Goal: Task Accomplishment & Management: Complete application form

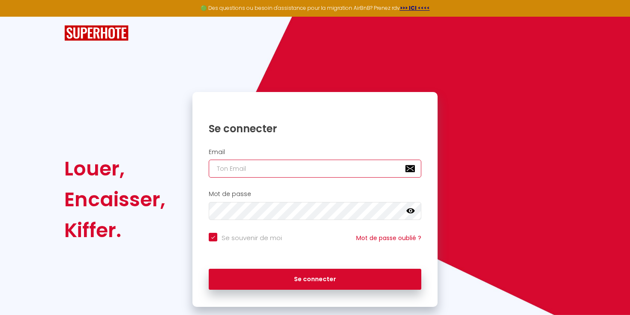
click at [313, 163] on input "email" at bounding box center [315, 169] width 212 height 18
type input "g"
checkbox input "true"
type input "ga"
checkbox input "true"
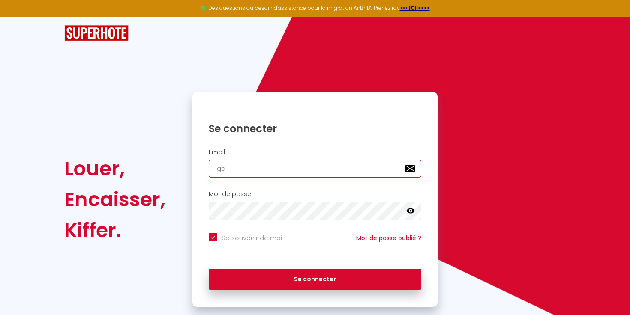
type input "gae"
checkbox input "true"
type input "gael"
checkbox input "true"
type input "gael."
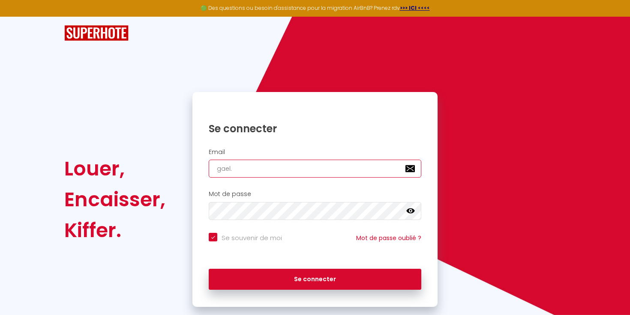
checkbox input "true"
type input "gael.d"
checkbox input "true"
type input "[DOMAIN_NAME]"
checkbox input "true"
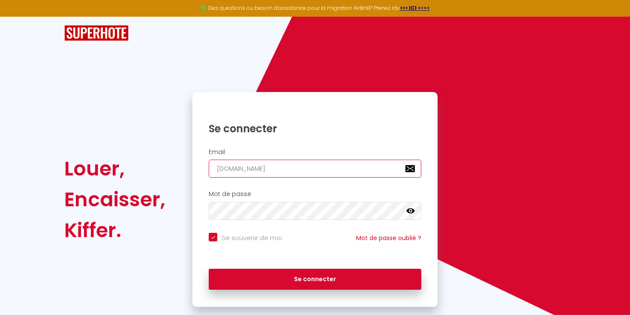
type input "gael.del"
checkbox input "true"
type input "gael.delo"
checkbox input "true"
type input "gael.delor"
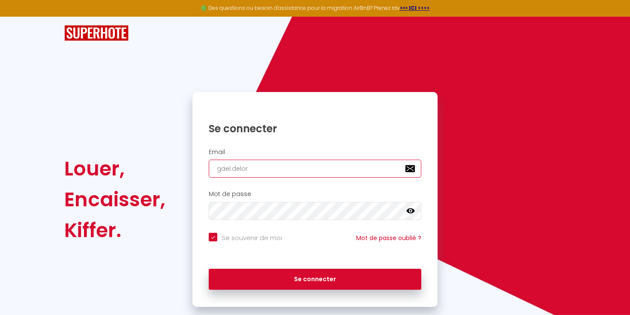
checkbox input "true"
type input "gael.[PERSON_NAME]"
checkbox input "true"
type input "gael.delorme"
checkbox input "true"
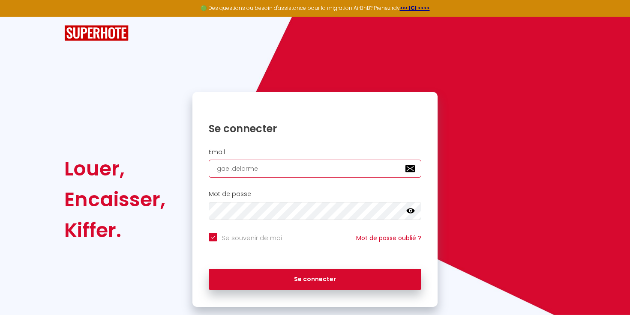
type input "gael.delorme@"
checkbox input "true"
type input "gael.delorme@g"
checkbox input "true"
type input "gael.delorme@gm"
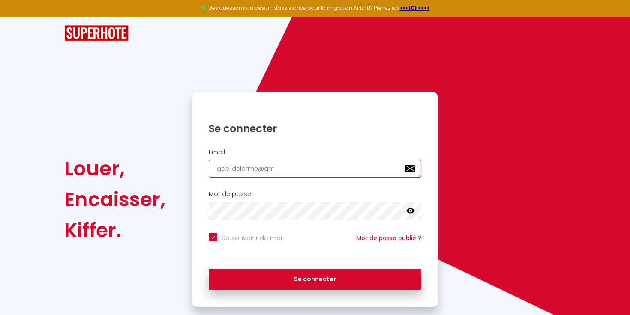
checkbox input "true"
type input "gael.delorme@gma"
checkbox input "true"
type input "gael.delorme@gmai"
checkbox input "true"
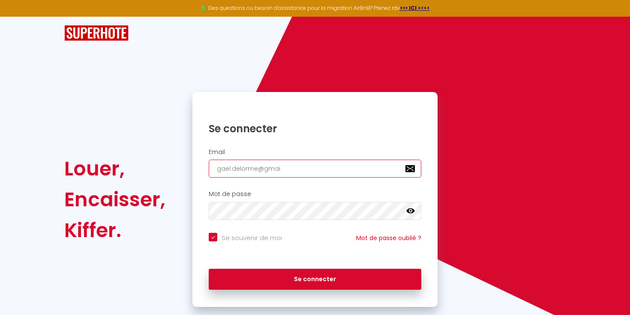
type input "[EMAIL_ADDRESS]"
checkbox input "true"
type input "[EMAIL_ADDRESS]."
checkbox input "true"
type input "gael.delorme@gmail.c"
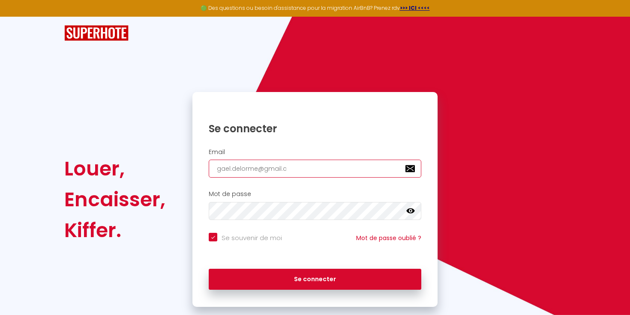
checkbox input "true"
type input "[EMAIL_ADDRESS][DOMAIN_NAME]"
checkbox input "true"
type input "[EMAIL_ADDRESS][DOMAIN_NAME]"
checkbox input "true"
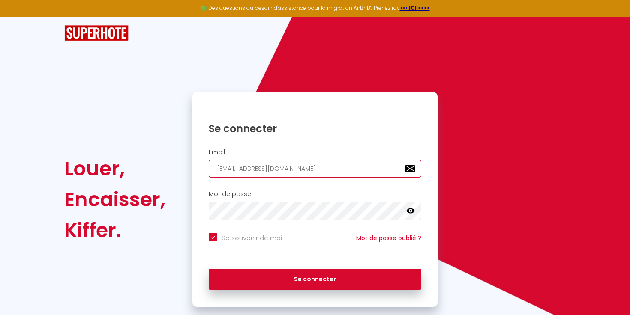
type input "[EMAIL_ADDRESS][DOMAIN_NAME]"
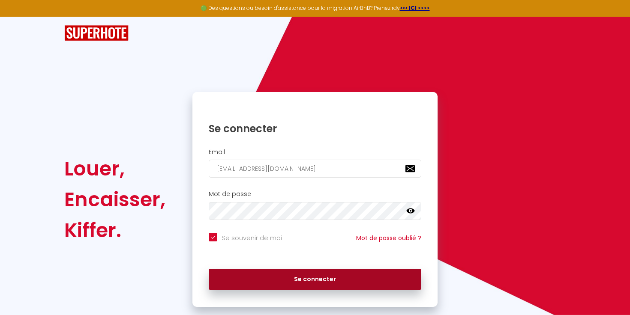
click at [236, 284] on button "Se connecter" at bounding box center [315, 279] width 212 height 21
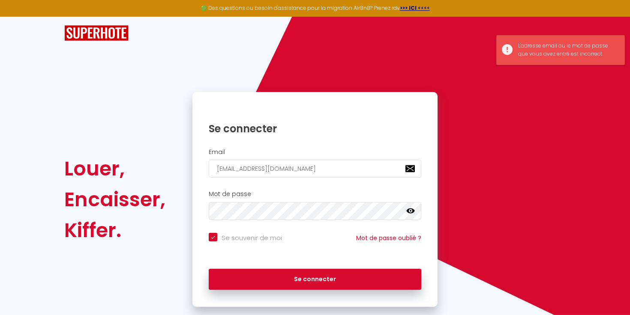
click at [413, 207] on icon at bounding box center [410, 211] width 9 height 9
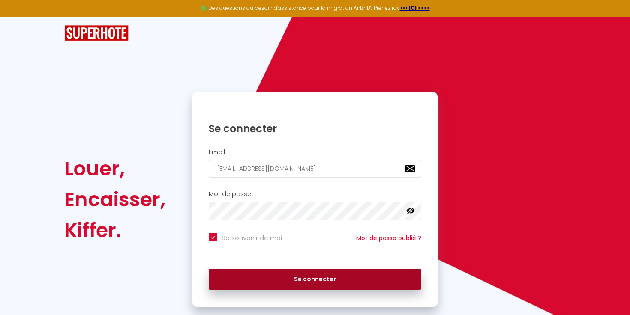
click at [325, 275] on button "Se connecter" at bounding box center [315, 279] width 212 height 21
checkbox input "true"
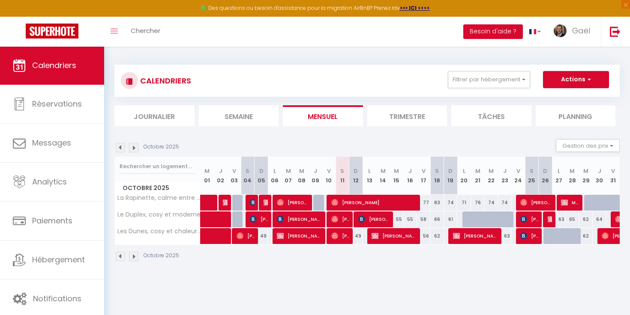
click at [412, 235] on span "[PERSON_NAME]" at bounding box center [394, 236] width 46 height 16
select select "OK"
select select "KO"
select select "0"
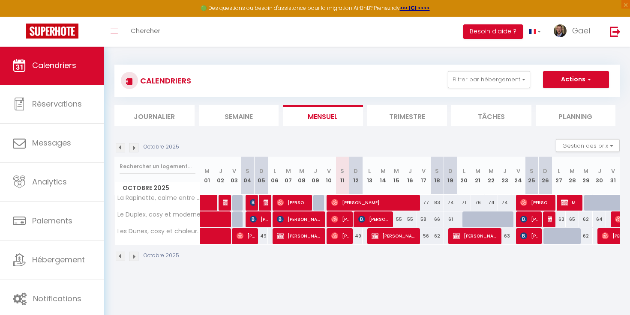
select select "1"
select select
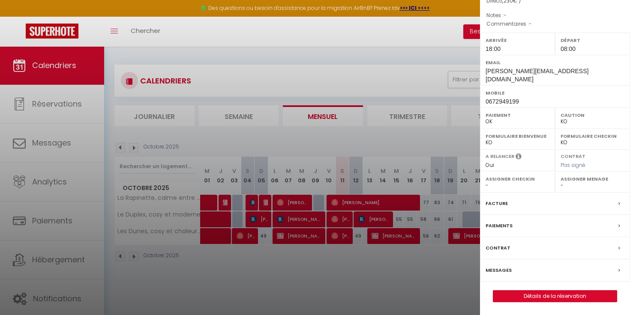
scroll to position [95, 0]
click at [552, 302] on button "Détails de la réservation" at bounding box center [555, 296] width 124 height 12
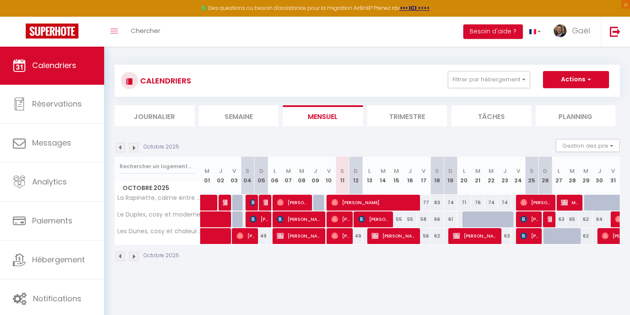
click at [391, 233] on span "[PERSON_NAME]" at bounding box center [394, 236] width 46 height 16
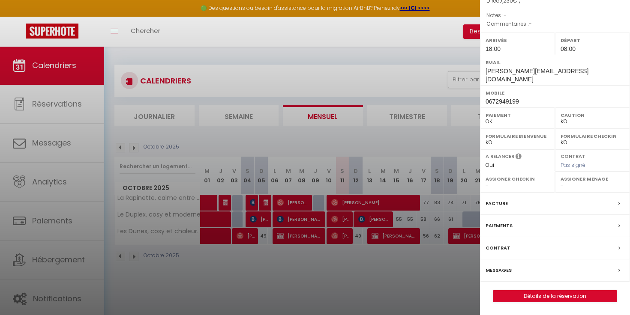
click at [550, 299] on link "Détails de la réservation" at bounding box center [554, 296] width 123 height 11
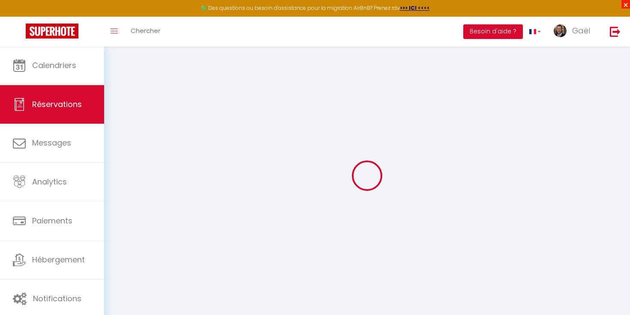
click at [626, 5] on span "×" at bounding box center [625, 4] width 9 height 9
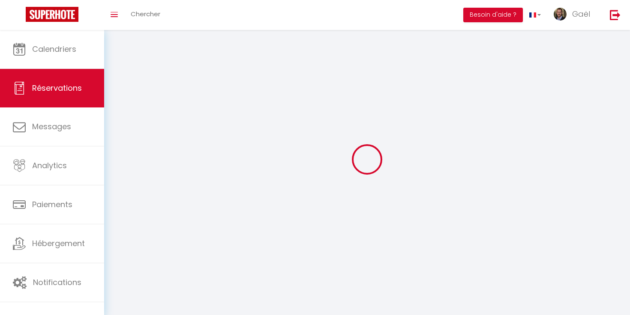
type input "[PERSON_NAME]"
type input "Le Clanche"
type input "[PERSON_NAME][EMAIL_ADDRESS][DOMAIN_NAME]"
type input "0672949199"
type input "56440"
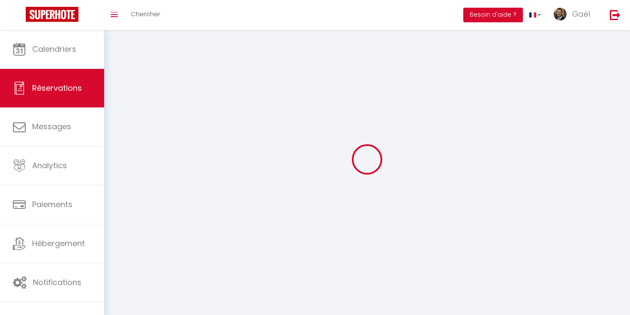
type input "106 kerdroadec"
type input "Languidic"
select select "FR"
select select "75942"
select select "1"
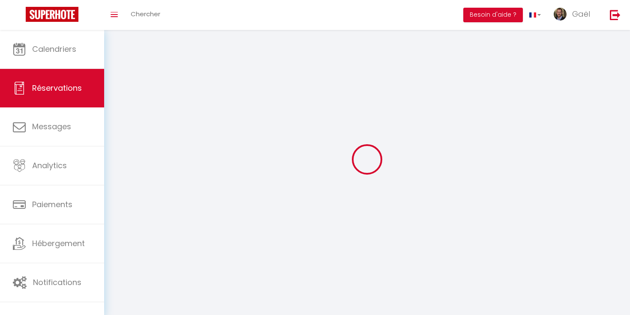
type input "Lun 13 Octobre 2025"
select select
type input "Ven 17 Octobre 2025"
select select
type input "1"
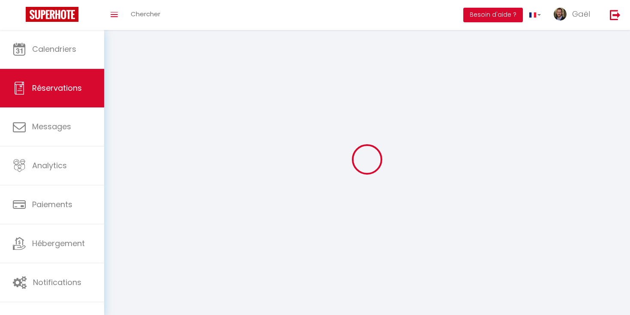
select select "12"
select select
type input "200"
checkbox input "false"
type input "0"
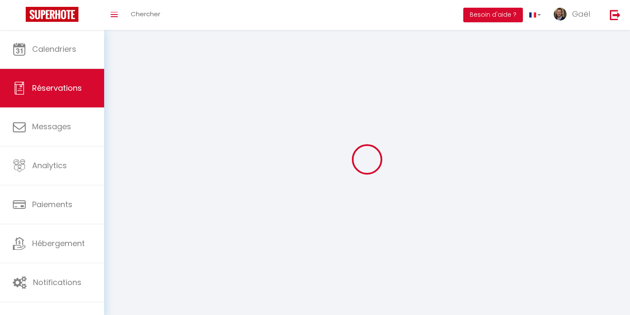
type input "0"
select select
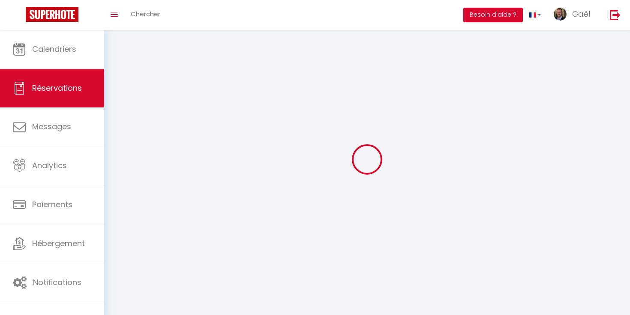
select select "14"
checkbox input "false"
select select
checkbox input "false"
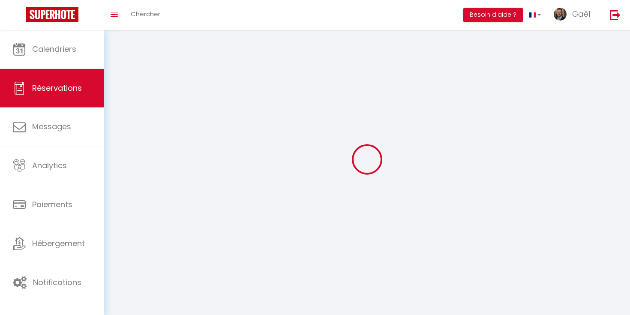
select select
checkbox input "false"
select select
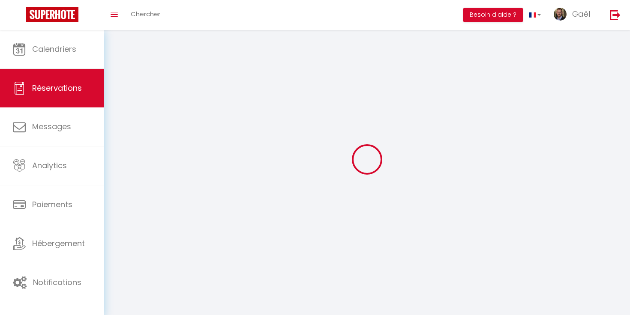
checkbox input "false"
type input "30"
select select
checkbox input "false"
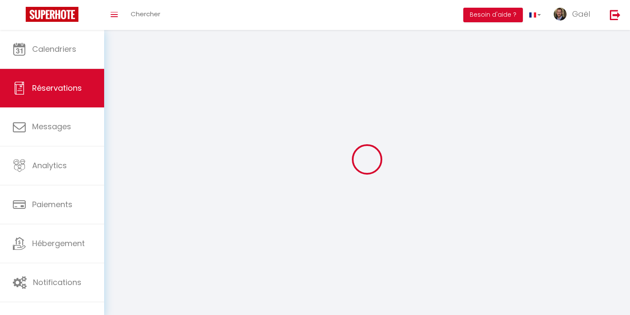
select select "18:00"
select select "08:00"
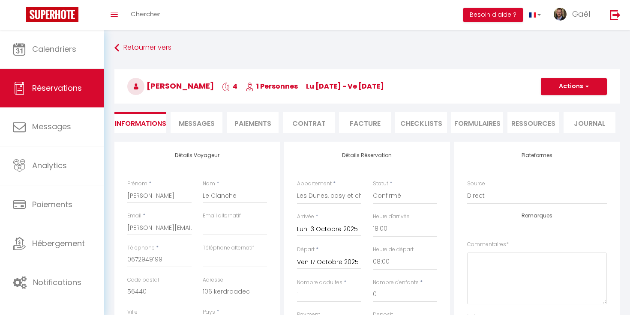
click at [598, 84] on button "Actions" at bounding box center [574, 86] width 66 height 17
click at [549, 169] on div "Plateformes Source Direct [DOMAIN_NAME] [DOMAIN_NAME] Chalet montagne Expedia G…" at bounding box center [537, 182] width 140 height 60
click at [578, 94] on button "Actions" at bounding box center [574, 86] width 66 height 17
click at [559, 115] on link "Dupliquer" at bounding box center [565, 116] width 68 height 11
select select
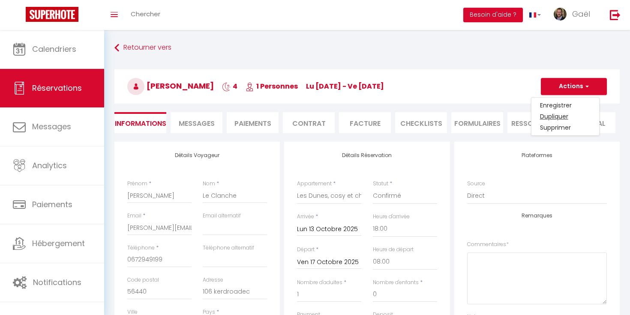
select select
checkbox input "false"
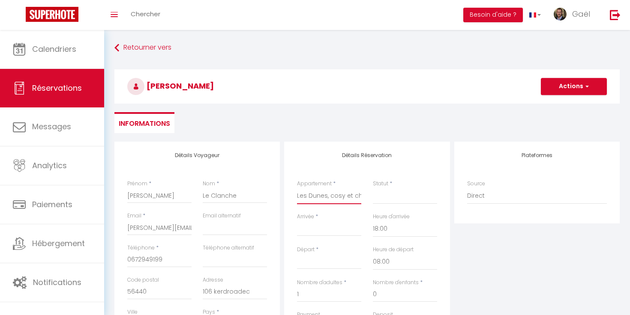
select select "45329"
select select
type input "0"
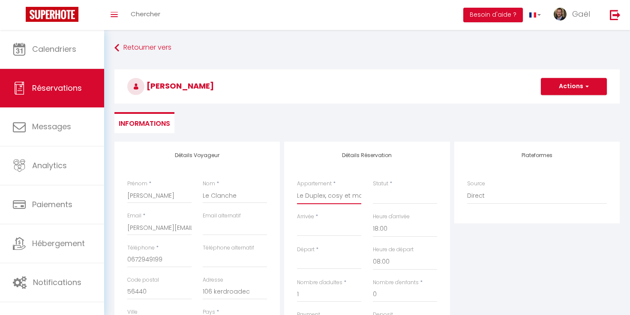
select select
checkbox input "false"
select select
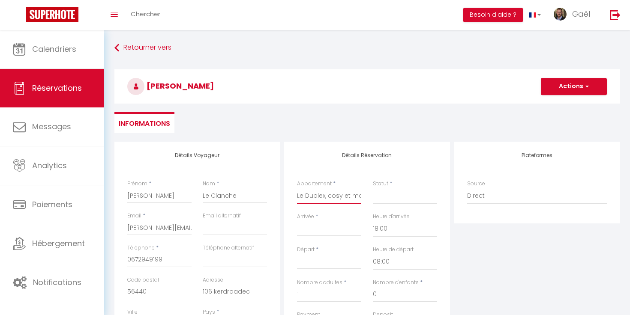
select select
checkbox input "false"
click at [323, 215] on div "Arrivée * < [DATE] > Dim Lun Mar Mer Jeu Ven Sam 1 2 3 4 5 6 7 8 9 10 11 12 13 …" at bounding box center [329, 225] width 64 height 24
click at [323, 217] on div "Arrivée * < [DATE] > Dim Lun Mar Mer Jeu Ven Sam 1 2 3 4 5 6 7 8 9 10 11 12 13 …" at bounding box center [329, 225] width 64 height 24
click at [319, 227] on input "Arrivée" at bounding box center [329, 229] width 64 height 11
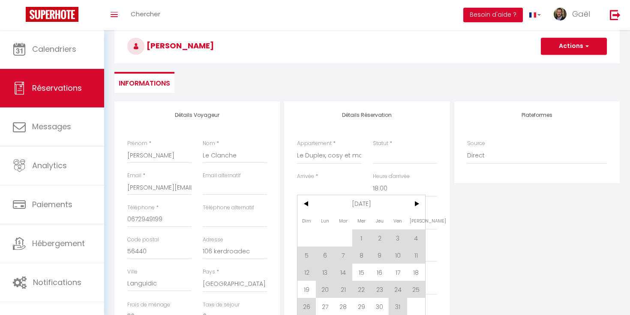
scroll to position [45, 0]
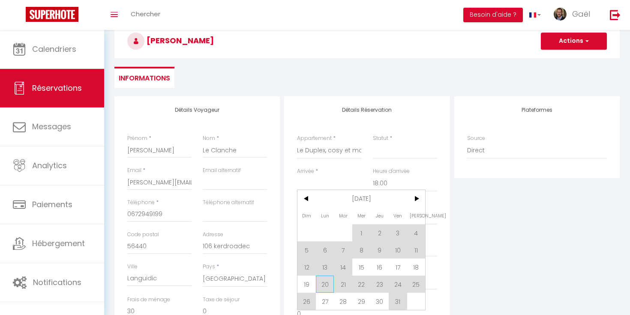
click at [321, 283] on span "20" at bounding box center [325, 284] width 18 height 17
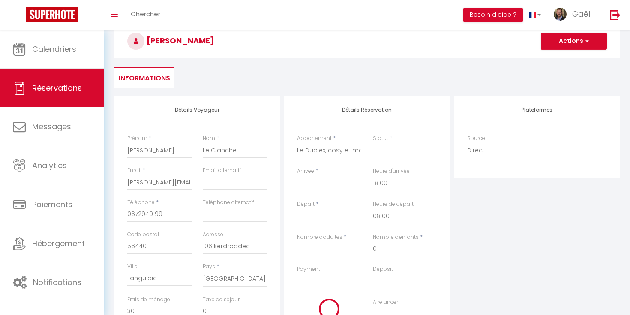
select select
type input "Lun 20 Octobre 2025"
type input "[DATE] Octobre 2025"
select select
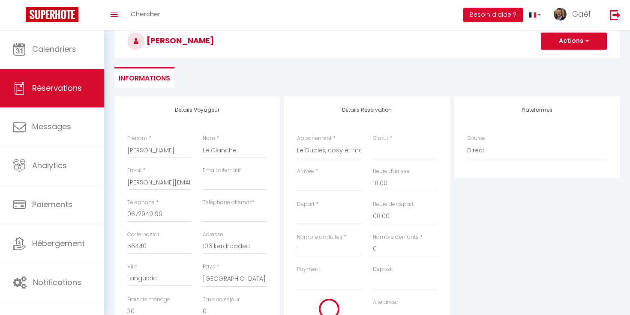
select select
checkbox input "false"
type input "0"
select select
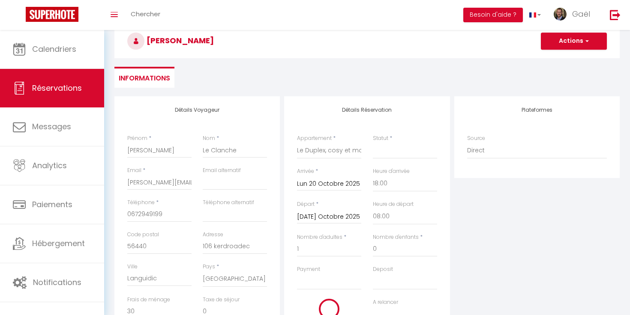
select select
checkbox input "false"
click at [334, 222] on input "[DATE] Octobre 2025" at bounding box center [329, 217] width 64 height 11
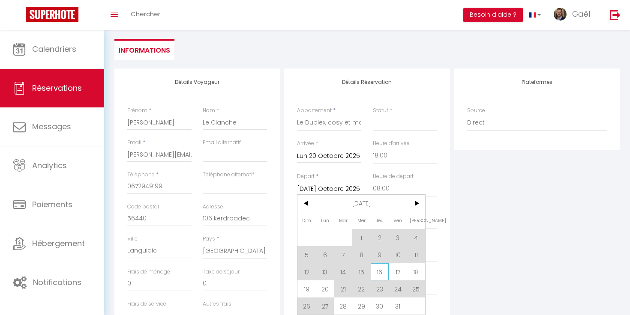
scroll to position [74, 0]
click at [395, 293] on span "24" at bounding box center [397, 288] width 18 height 17
select select
type input "Ven 24 Octobre 2025"
select select
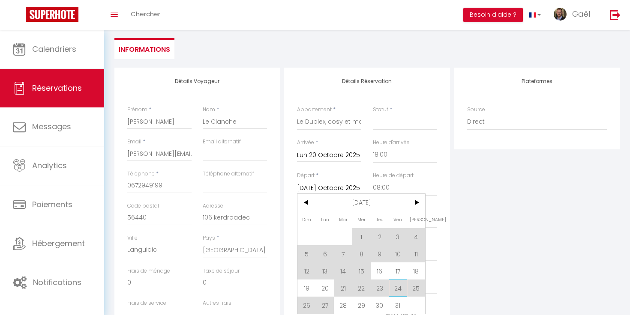
select select
checkbox input "false"
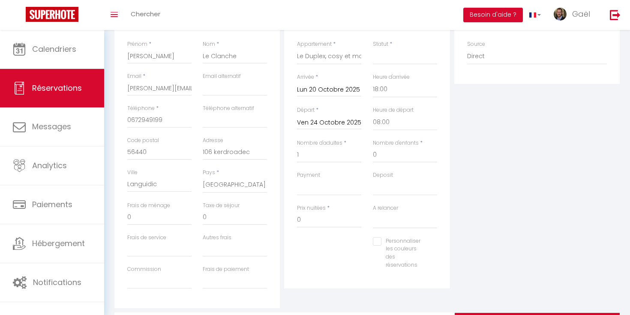
scroll to position [140, 0]
click at [320, 212] on input "0" at bounding box center [329, 219] width 64 height 15
type input "230"
click at [376, 301] on div "Détails Réservation Appartement * La Rapinette, calme entre [GEOGRAPHIC_DATA] e…" at bounding box center [367, 154] width 170 height 306
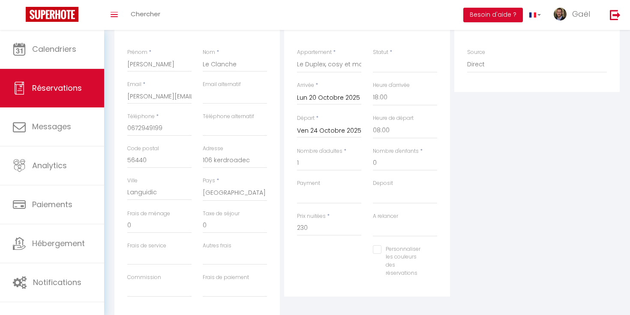
scroll to position [124, 0]
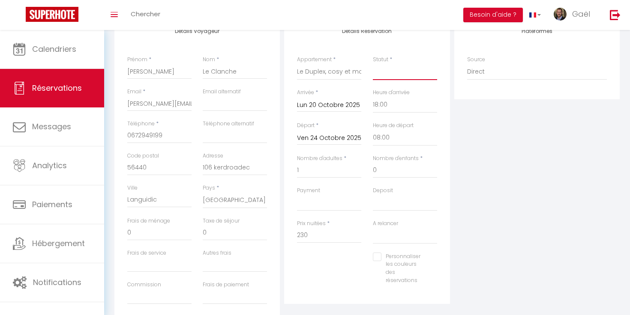
select select "1"
select select
checkbox input "false"
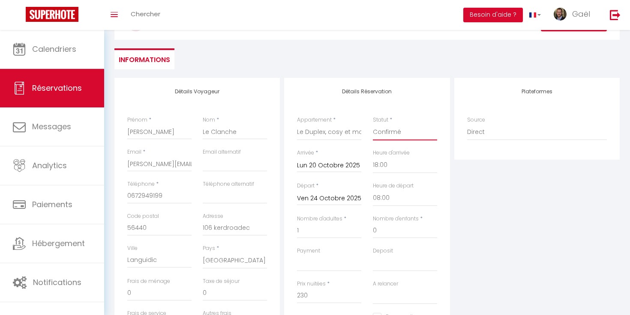
scroll to position [56, 0]
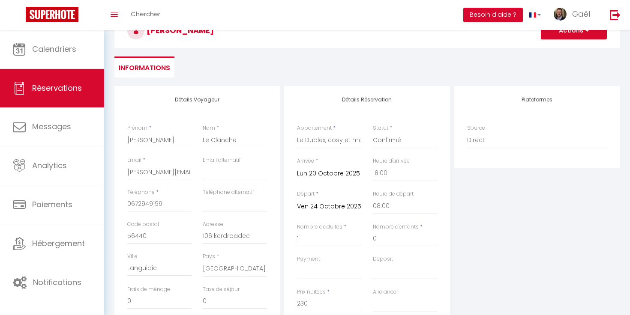
click at [569, 35] on button "Actions" at bounding box center [574, 30] width 66 height 17
click at [562, 52] on link "Enregistrer" at bounding box center [565, 49] width 68 height 11
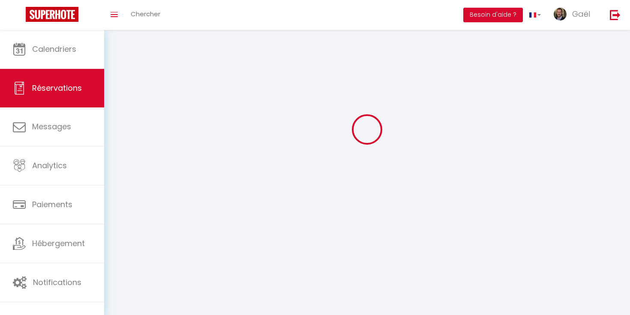
select select "not_cancelled"
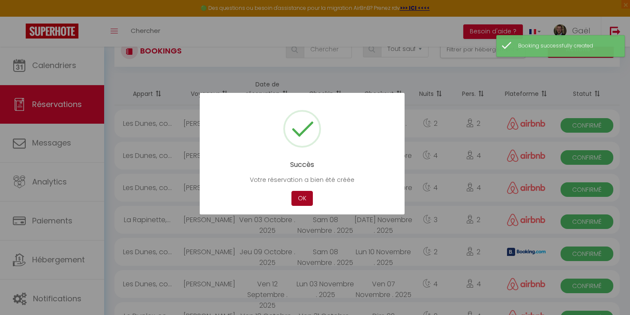
click at [302, 201] on button "OK" at bounding box center [301, 198] width 21 height 15
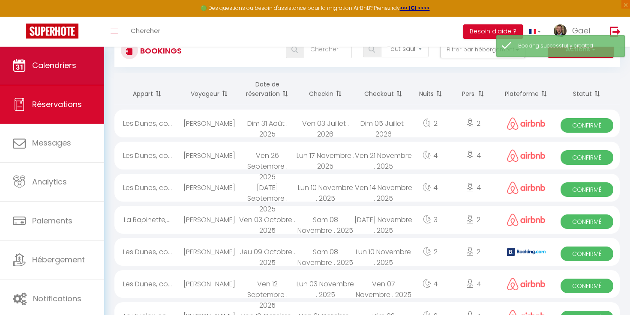
click at [77, 74] on link "Calendriers" at bounding box center [52, 65] width 104 height 39
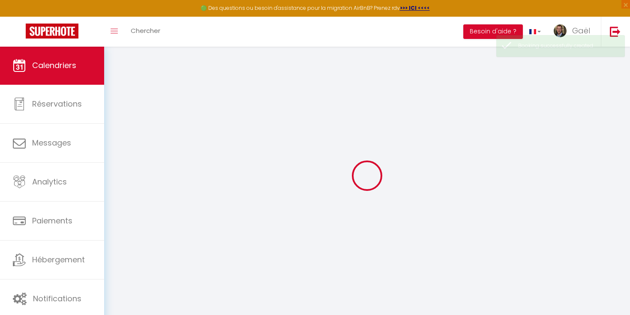
select select
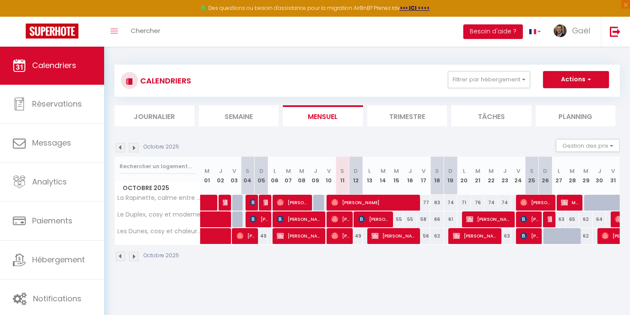
click at [393, 239] on span "[PERSON_NAME]" at bounding box center [394, 236] width 46 height 16
select select "OK"
select select "KO"
select select "0"
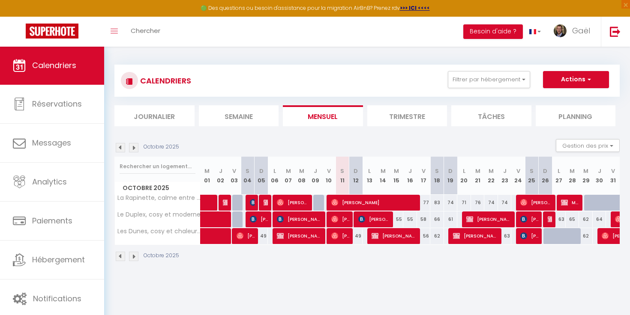
select select "1"
select select
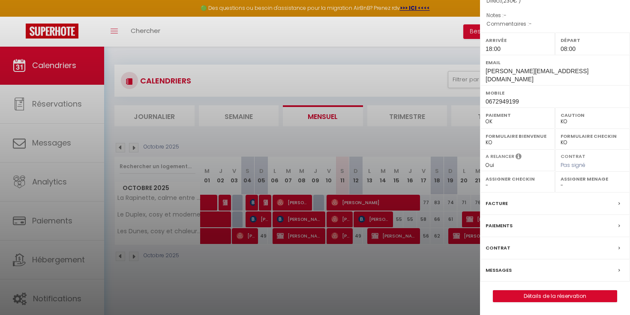
scroll to position [95, 0]
click at [518, 301] on link "Détails de la réservation" at bounding box center [554, 296] width 123 height 11
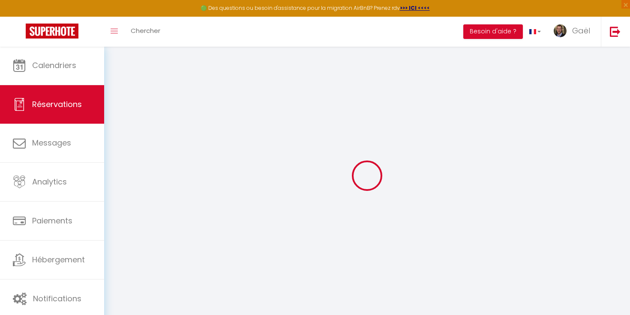
type input "[PERSON_NAME]"
type input "Le Clanche"
type input "[PERSON_NAME][EMAIL_ADDRESS][DOMAIN_NAME]"
type input "0672949199"
type input "56440"
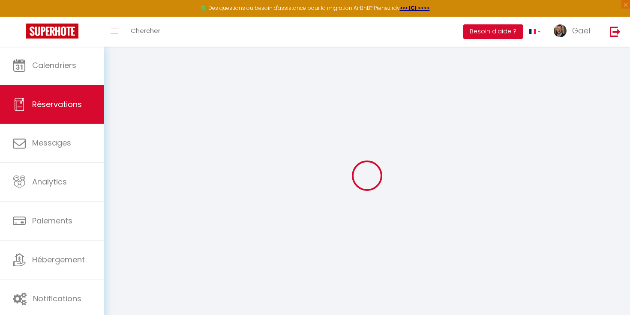
type input "106 kerdroadec"
type input "Languidic"
select select "FR"
select select "75942"
select select "1"
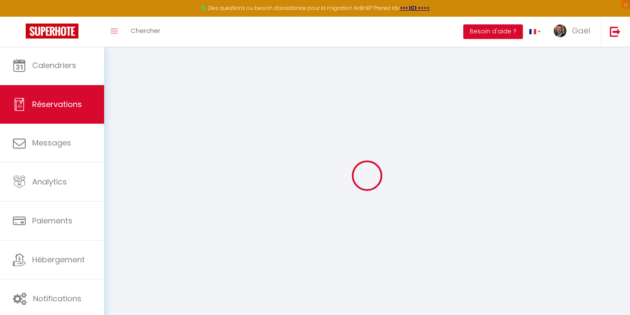
type input "Lun 13 Octobre 2025"
select select
type input "Ven 17 Octobre 2025"
select select
type input "1"
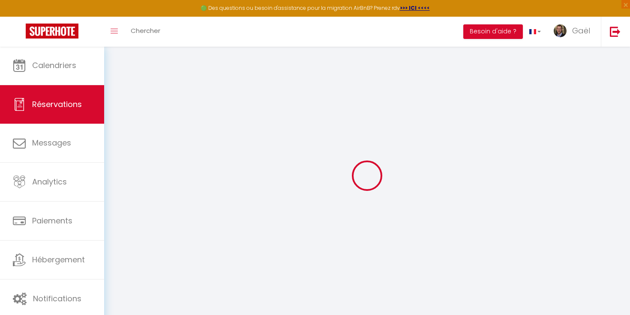
select select "12"
select select
type input "200"
checkbox input "false"
type input "0"
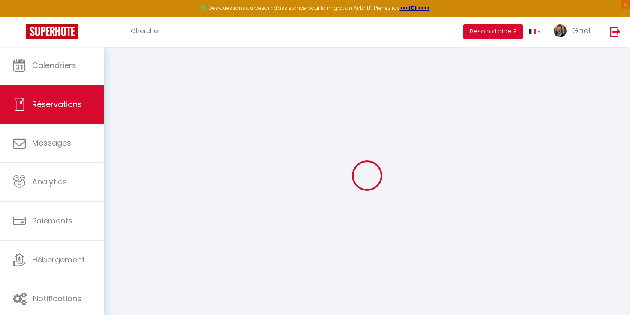
type input "0"
select select
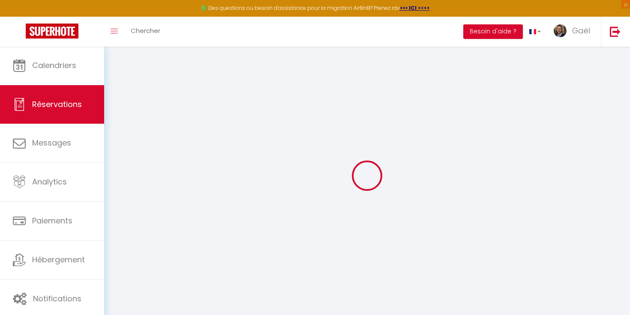
select select "14"
checkbox input "false"
select select
checkbox input "false"
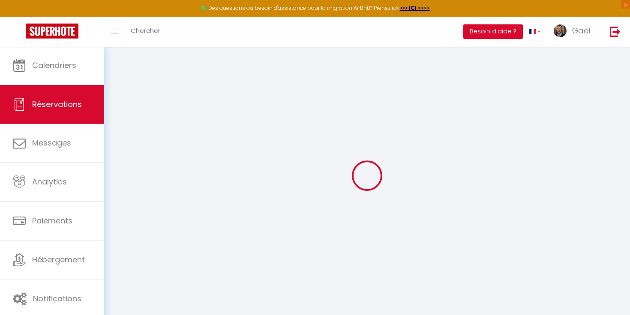
select select
checkbox input "false"
select select
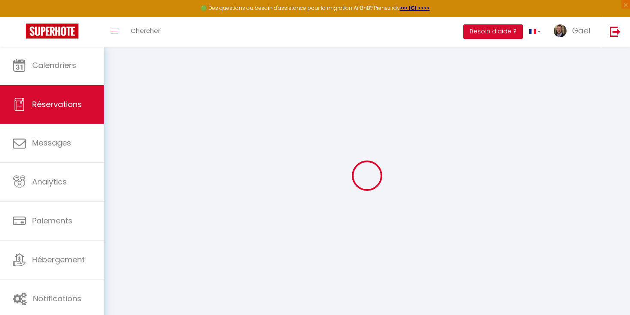
checkbox input "false"
type input "30"
select select
checkbox input "false"
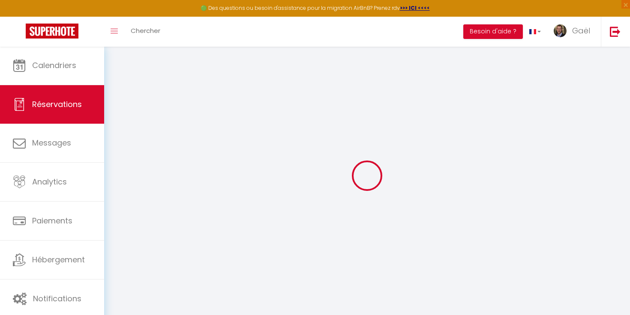
select select "18:00"
select select "08:00"
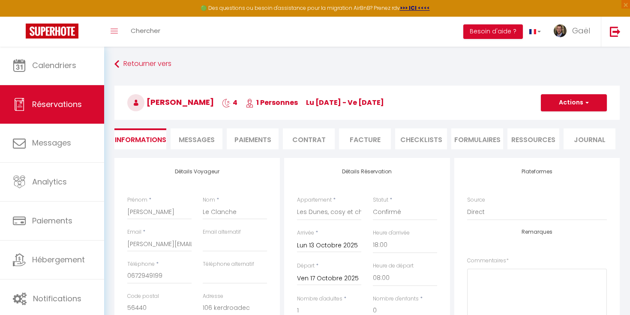
click at [577, 110] on button "Actions" at bounding box center [574, 102] width 66 height 17
click at [562, 132] on link "Dupliquer" at bounding box center [565, 132] width 68 height 11
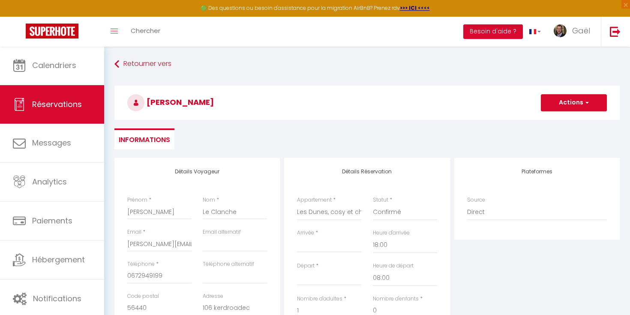
click at [346, 243] on input "Arrivée" at bounding box center [329, 245] width 64 height 11
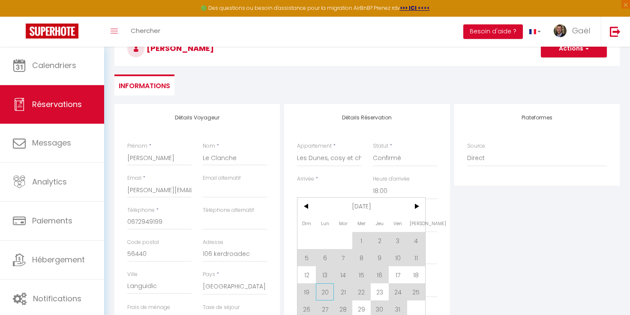
scroll to position [84, 0]
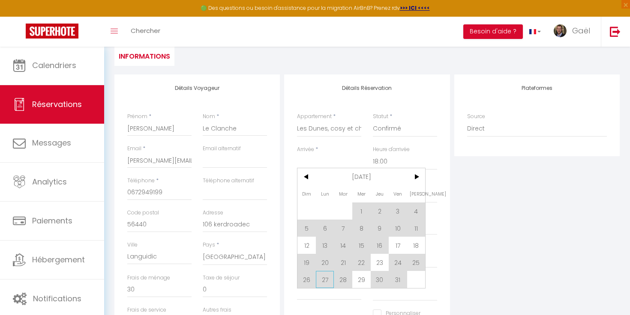
click at [325, 286] on span "27" at bounding box center [325, 279] width 18 height 17
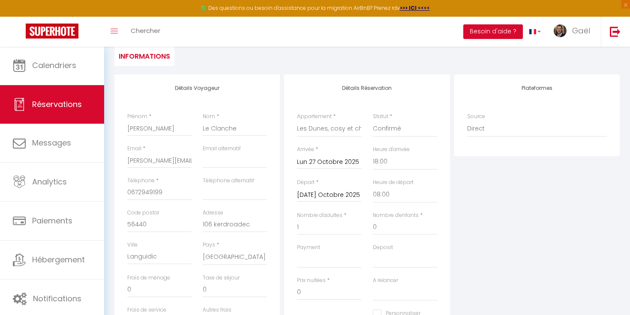
click at [334, 196] on input "[DATE] Octobre 2025" at bounding box center [329, 195] width 64 height 11
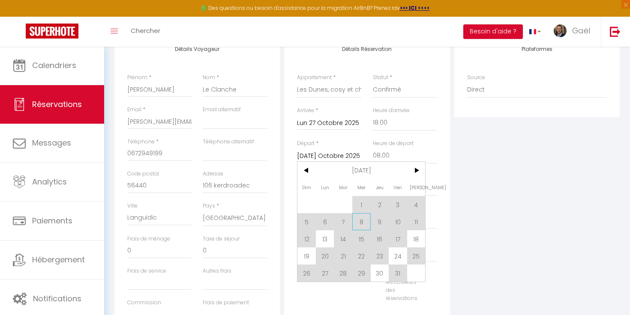
scroll to position [123, 0]
click at [367, 274] on span "29" at bounding box center [361, 272] width 18 height 17
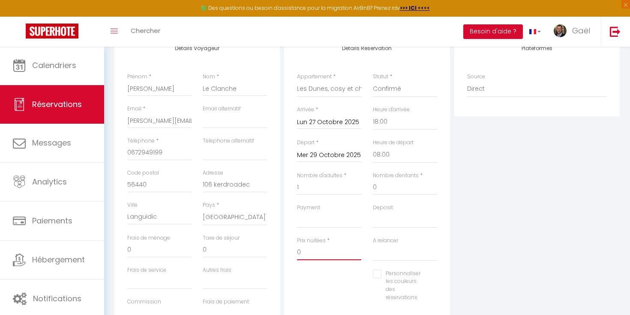
click at [324, 248] on input "0" at bounding box center [329, 252] width 64 height 15
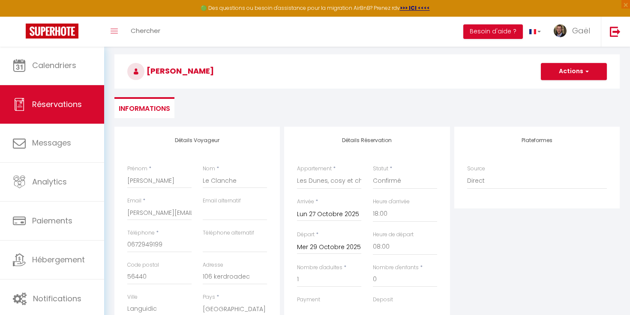
scroll to position [28, 0]
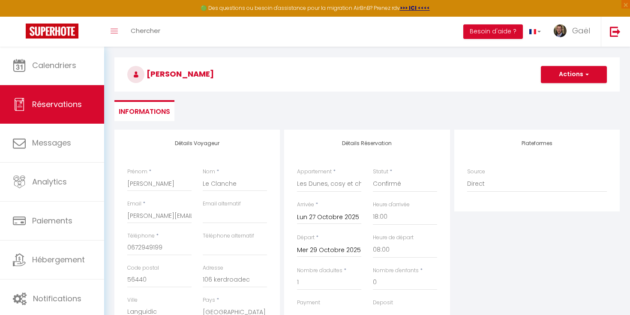
click at [578, 72] on button "Actions" at bounding box center [574, 74] width 66 height 17
click at [560, 90] on link "Enregistrer" at bounding box center [565, 93] width 68 height 11
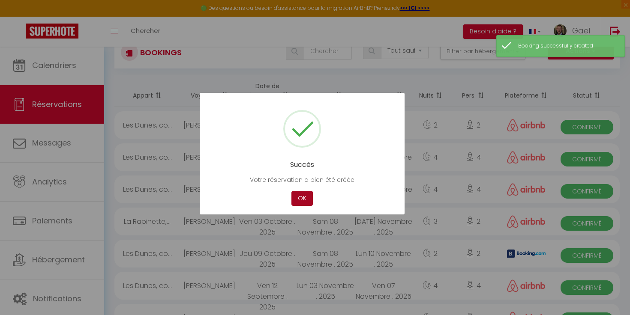
click at [299, 201] on button "OK" at bounding box center [301, 198] width 21 height 15
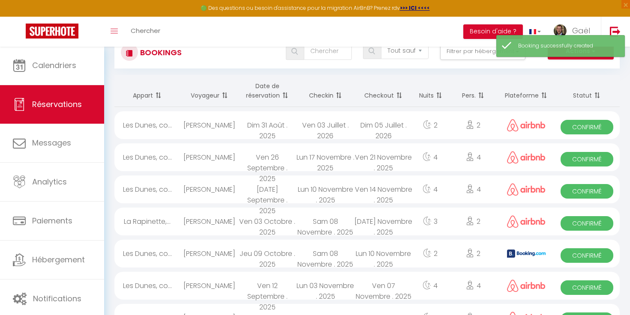
scroll to position [51, 0]
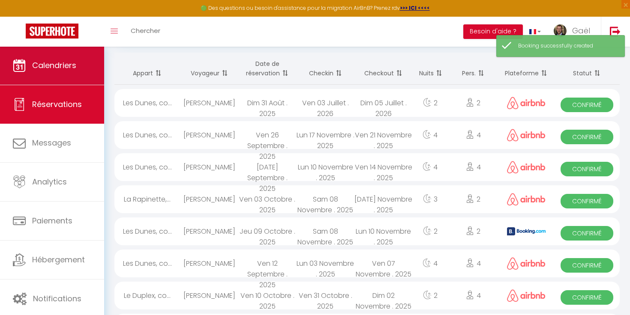
click at [84, 66] on link "Calendriers" at bounding box center [52, 65] width 104 height 39
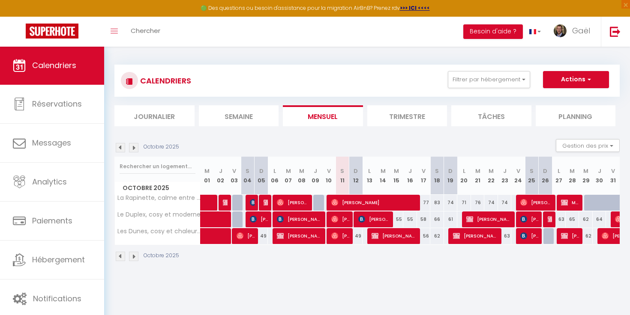
click at [572, 236] on span "[PERSON_NAME]" at bounding box center [570, 236] width 18 height 16
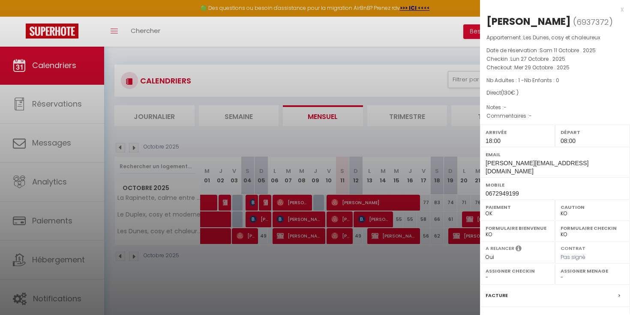
click at [618, 10] on div "x" at bounding box center [551, 9] width 143 height 10
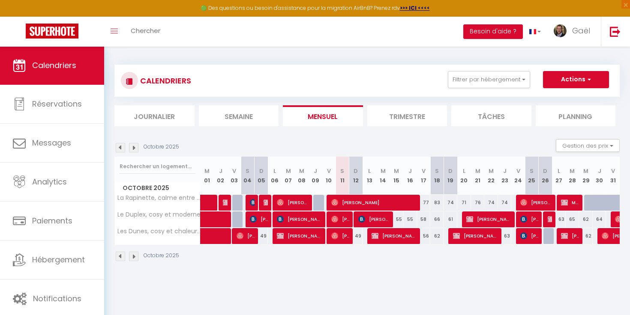
click at [568, 204] on span "Mme [PERSON_NAME]" at bounding box center [570, 202] width 18 height 16
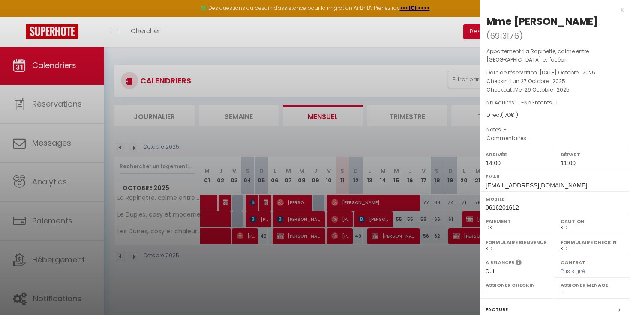
click at [622, 12] on div "x" at bounding box center [551, 9] width 143 height 10
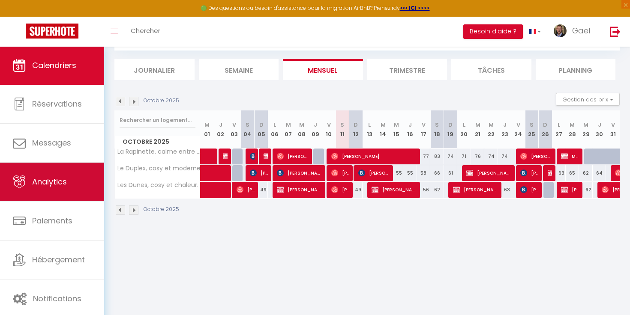
scroll to position [46, 0]
click at [61, 184] on span "Analytics" at bounding box center [49, 181] width 35 height 11
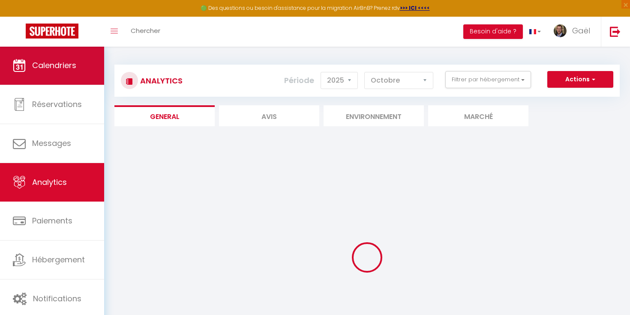
click at [78, 52] on link "Calendriers" at bounding box center [52, 65] width 104 height 39
